Goal: Register for event/course

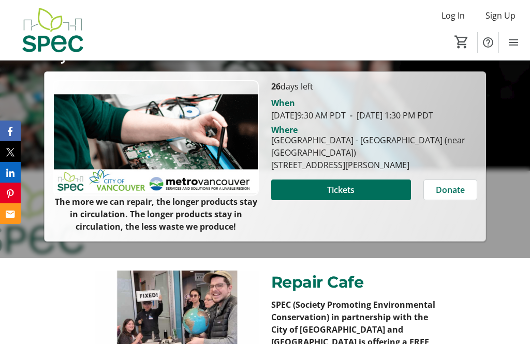
scroll to position [159, 0]
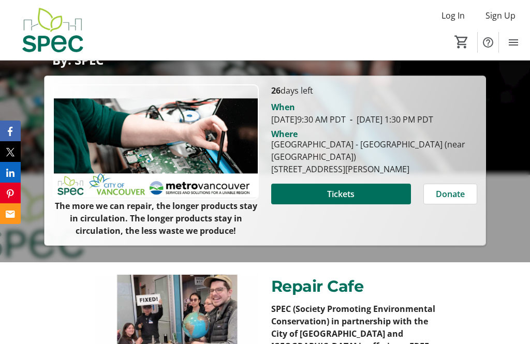
click at [355, 207] on span at bounding box center [341, 194] width 140 height 25
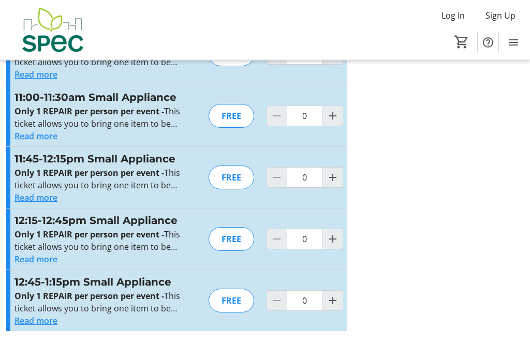
scroll to position [4178, 0]
click at [30, 20] on button "Read more" at bounding box center [35, 13] width 43 height 12
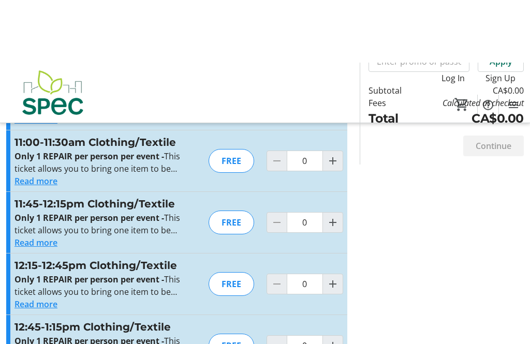
scroll to position [0, 0]
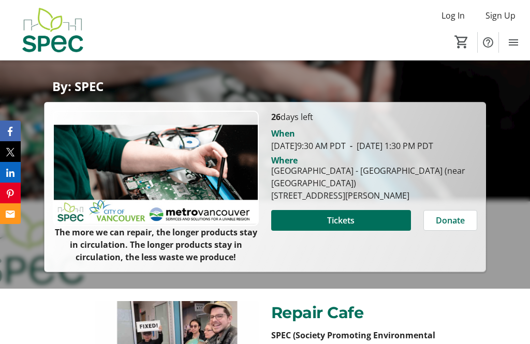
scroll to position [131, 0]
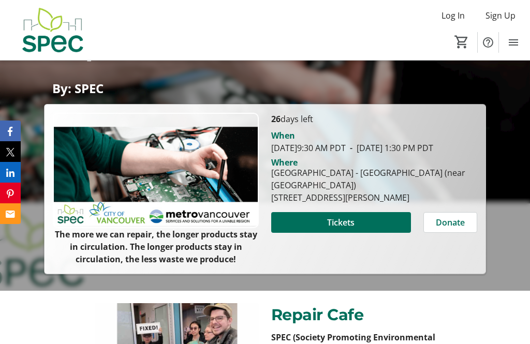
click at [342, 229] on span "Tickets" at bounding box center [340, 222] width 27 height 12
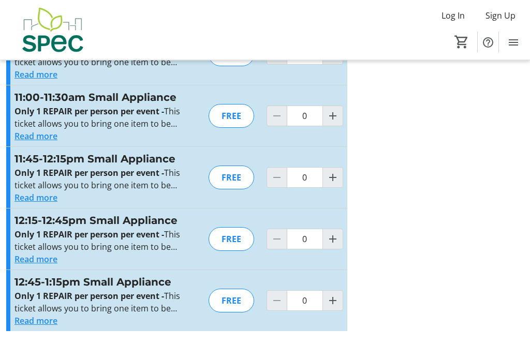
scroll to position [4545, 0]
click at [324, 188] on span "Increment by one" at bounding box center [333, 178] width 20 height 20
type input "1"
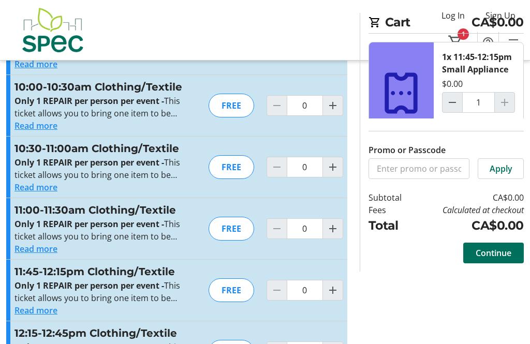
scroll to position [78, 0]
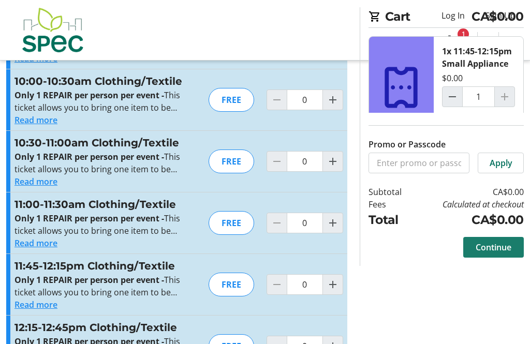
click at [502, 254] on span "Continue" at bounding box center [494, 247] width 36 height 12
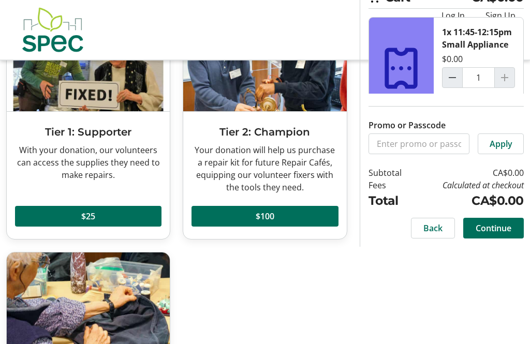
scroll to position [97, 0]
click at [505, 235] on span "Continue" at bounding box center [494, 228] width 36 height 12
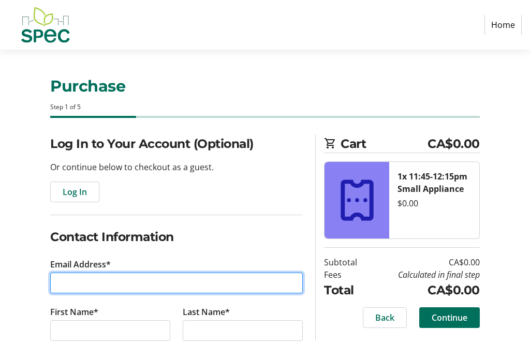
click at [70, 283] on input "Email Address*" at bounding box center [176, 283] width 253 height 21
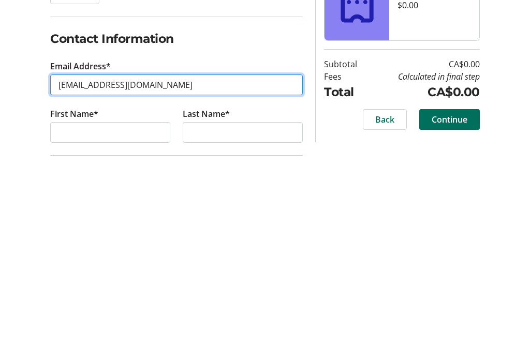
type input "[EMAIL_ADDRESS][DOMAIN_NAME]"
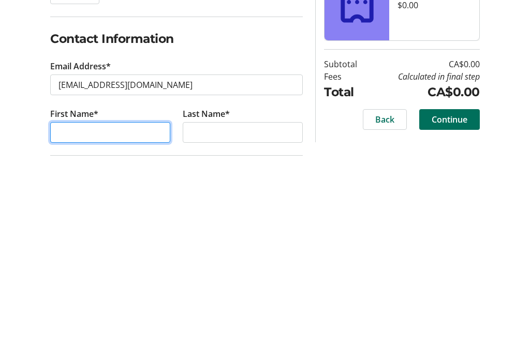
click at [55, 305] on input "First Name*" at bounding box center [110, 315] width 120 height 21
type input "[PERSON_NAME]"
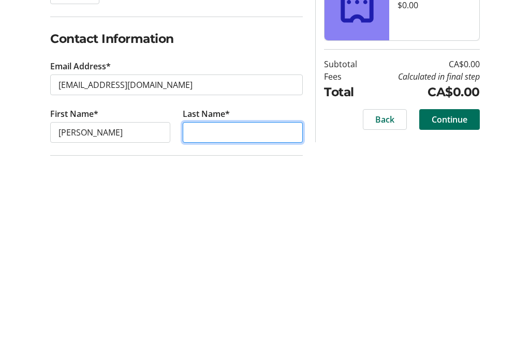
click at [208, 305] on input "Last Name*" at bounding box center [243, 315] width 120 height 21
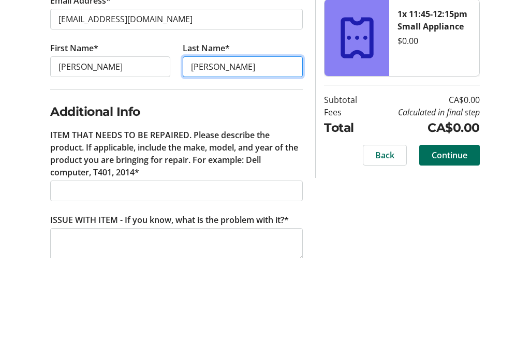
scroll to position [204, 0]
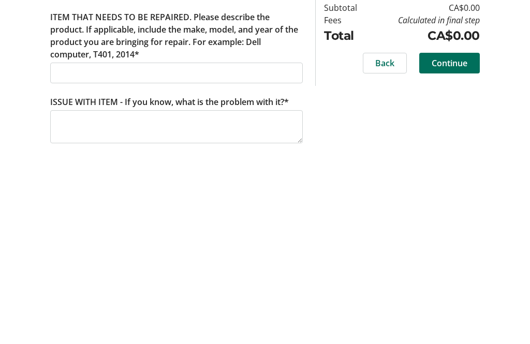
type input "[PERSON_NAME]"
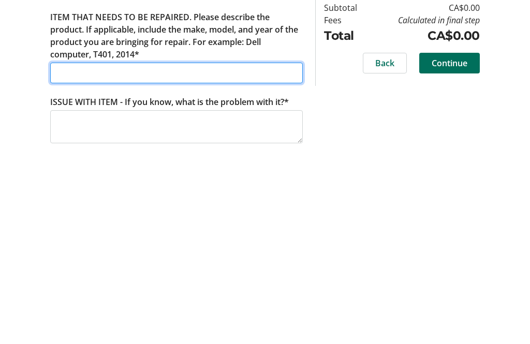
click at [75, 241] on input "ITEM THAT NEEDS TO BE REPAIRED. Please describe the product. If applicable, inc…" at bounding box center [176, 251] width 253 height 21
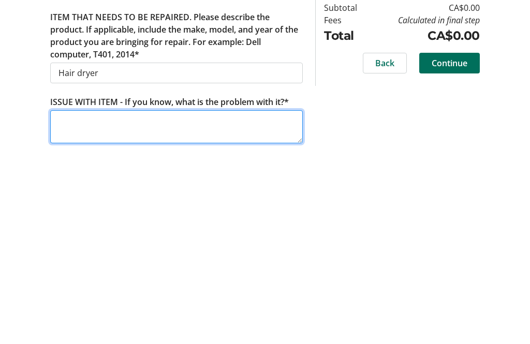
click at [119, 288] on textarea "ISSUE WITH ITEM - If you know, what is the problem with it?*" at bounding box center [176, 304] width 253 height 33
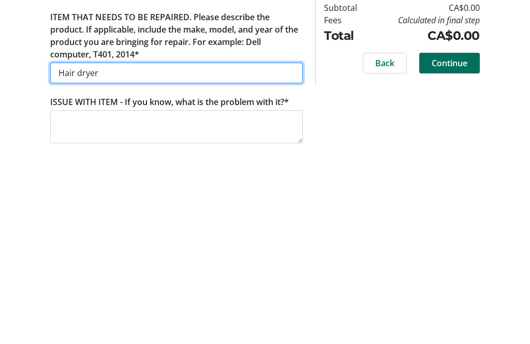
click at [121, 241] on input "Hair dryer" at bounding box center [176, 251] width 253 height 21
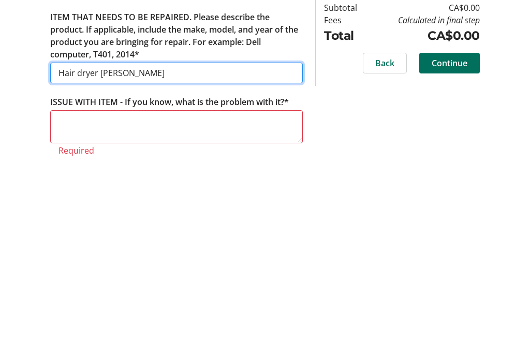
click at [102, 241] on input "Hair dryer [PERSON_NAME]" at bounding box center [176, 251] width 253 height 21
click at [189, 241] on input "Hair dryer [PERSON_NAME]" at bounding box center [176, 251] width 253 height 21
type input "H"
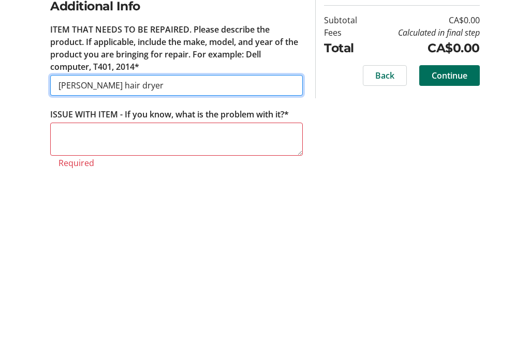
type input "[PERSON_NAME] hair dryer"
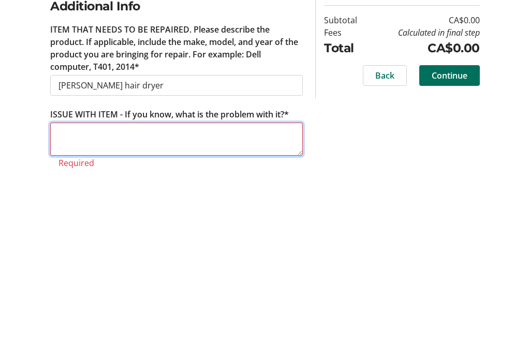
click at [110, 288] on textarea "ISSUE WITH ITEM - If you know, what is the problem with it?*" at bounding box center [176, 304] width 253 height 33
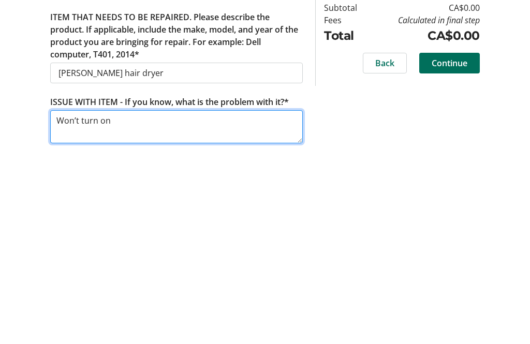
type textarea "Won’t turn on"
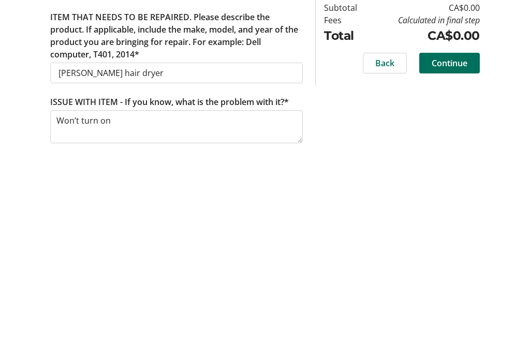
click at [447, 235] on span "Continue" at bounding box center [450, 241] width 36 height 12
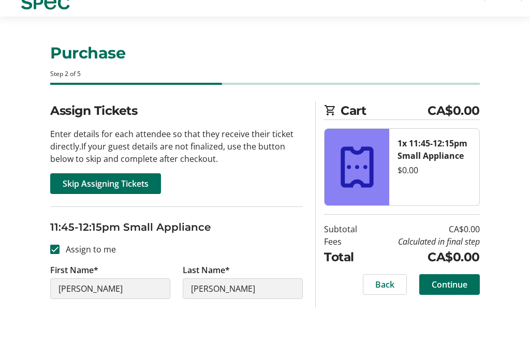
scroll to position [33, 0]
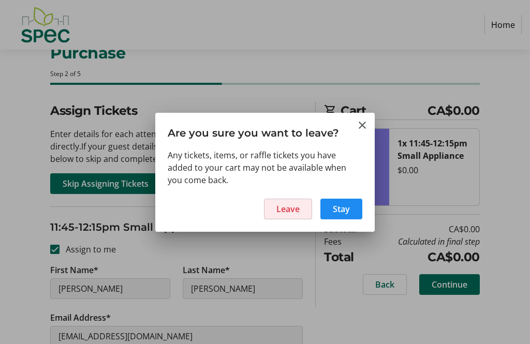
click at [288, 208] on span "Leave" at bounding box center [287, 209] width 23 height 12
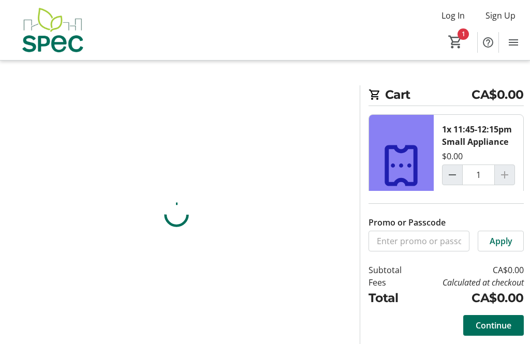
scroll to position [33, 0]
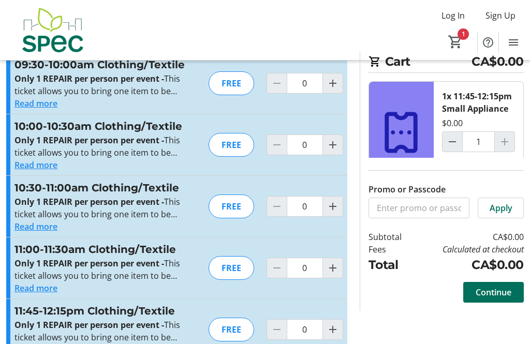
type input "1"
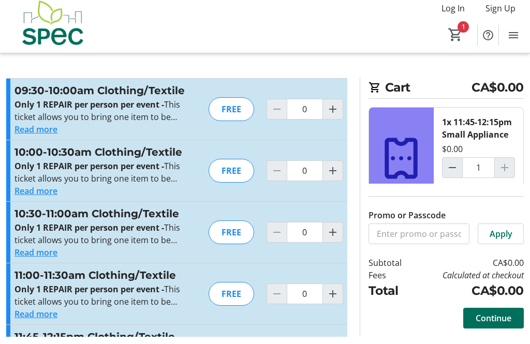
scroll to position [37, 0]
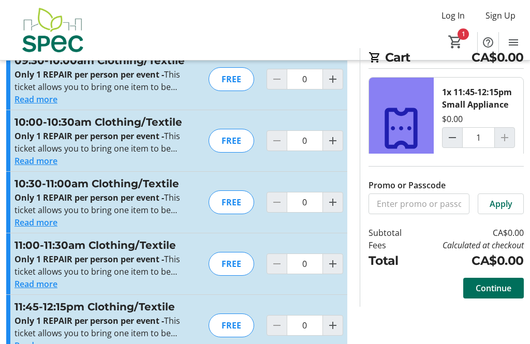
click at [492, 295] on span "Continue" at bounding box center [494, 288] width 36 height 12
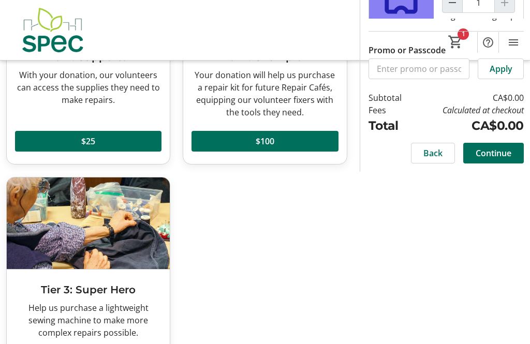
scroll to position [192, 0]
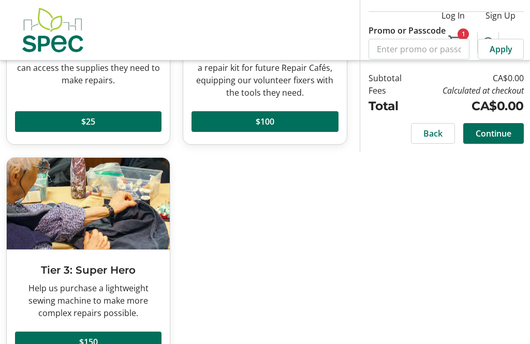
click at [493, 140] on span "Continue" at bounding box center [494, 133] width 36 height 12
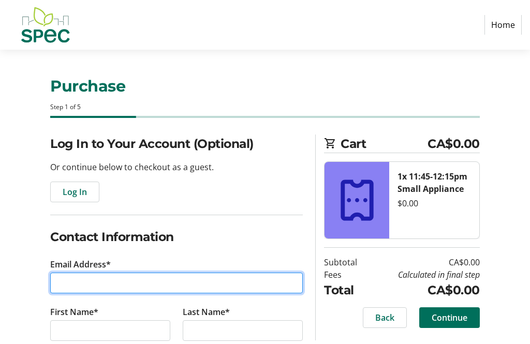
click at [61, 284] on input "Email Address*" at bounding box center [176, 283] width 253 height 21
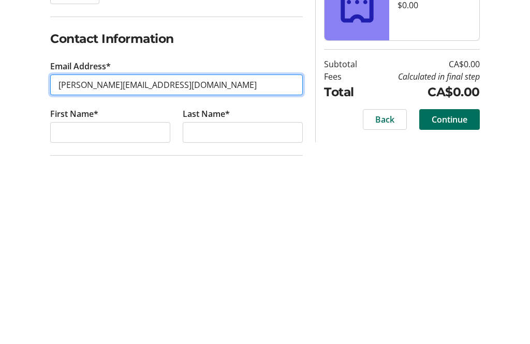
type input "[PERSON_NAME][EMAIL_ADDRESS][DOMAIN_NAME]"
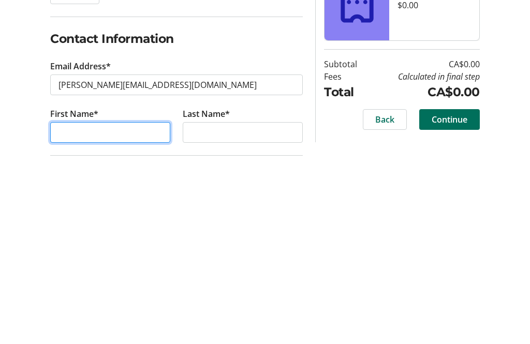
click at [59, 305] on input "First Name*" at bounding box center [110, 315] width 120 height 21
type input "[PERSON_NAME]"
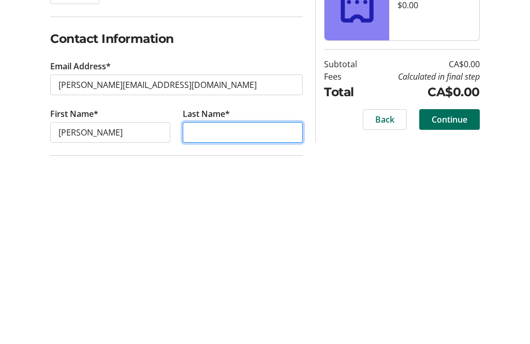
click at [198, 305] on input "Last Name*" at bounding box center [243, 315] width 120 height 21
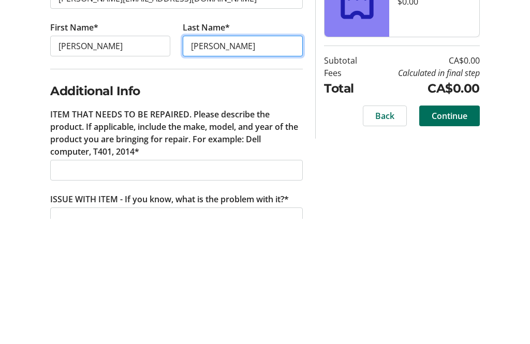
scroll to position [159, 0]
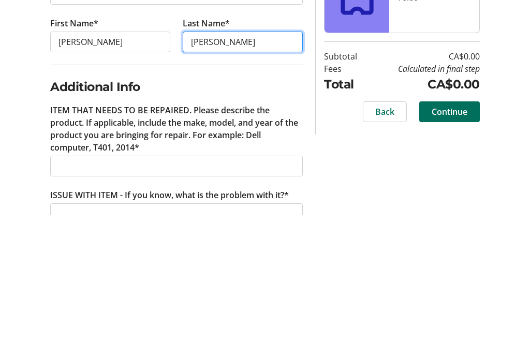
type input "[PERSON_NAME]"
click at [446, 235] on span "Continue" at bounding box center [450, 241] width 36 height 12
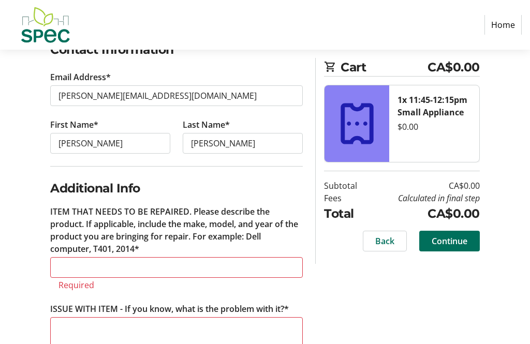
scroll to position [196, 0]
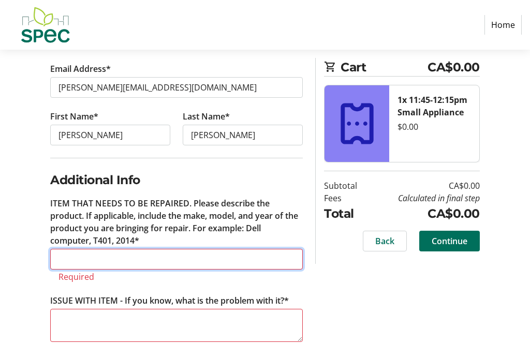
click at [66, 257] on input "ITEM THAT NEEDS TO BE REPAIRED. Please describe the product. If applicable, inc…" at bounding box center [176, 259] width 253 height 21
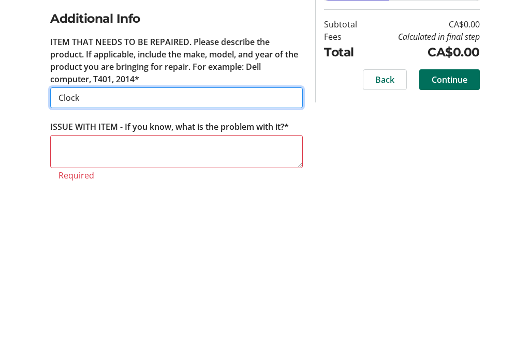
type input "Clock"
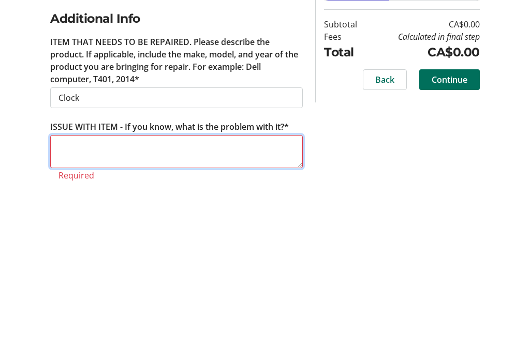
click at [55, 297] on textarea "ISSUE WITH ITEM - If you know, what is the problem with it?*" at bounding box center [176, 313] width 253 height 33
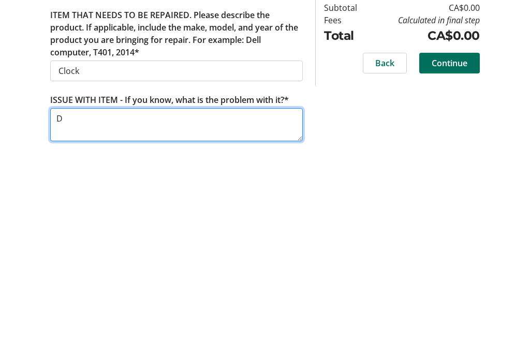
scroll to position [204, 0]
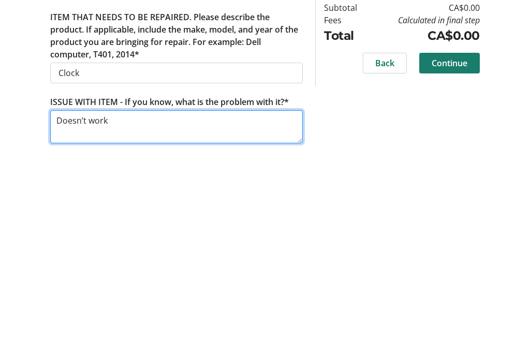
type textarea "Doesn’t work"
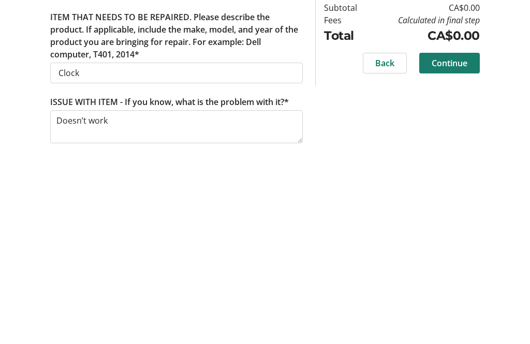
click at [444, 229] on span at bounding box center [449, 241] width 61 height 25
